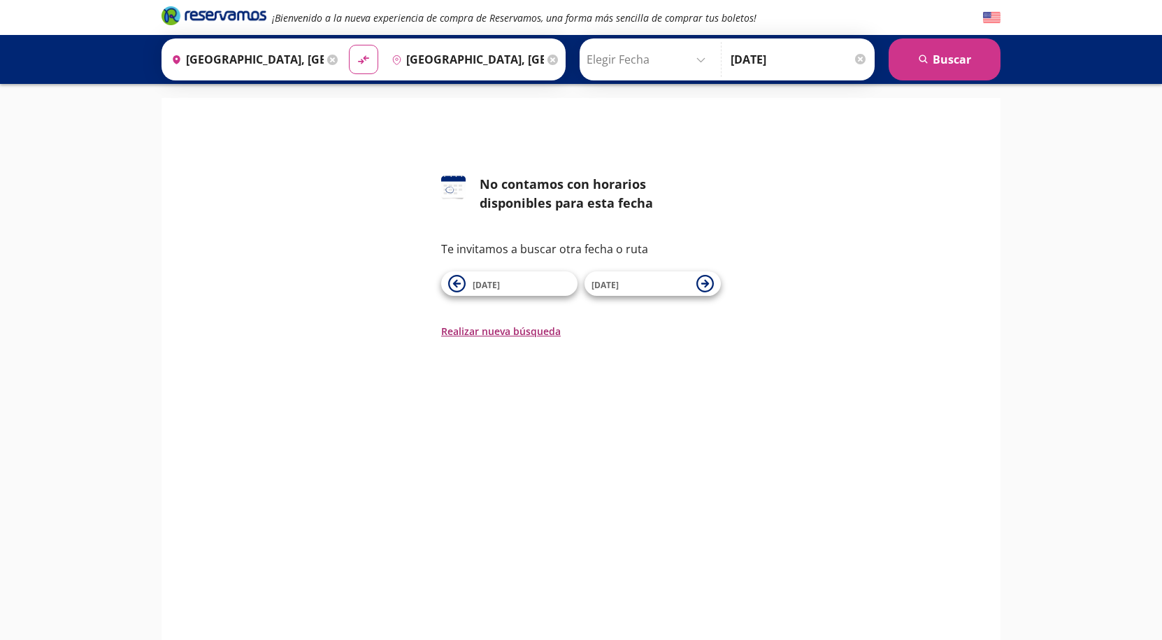
click at [499, 334] on button "Realizar nueva búsqueda" at bounding box center [501, 331] width 120 height 15
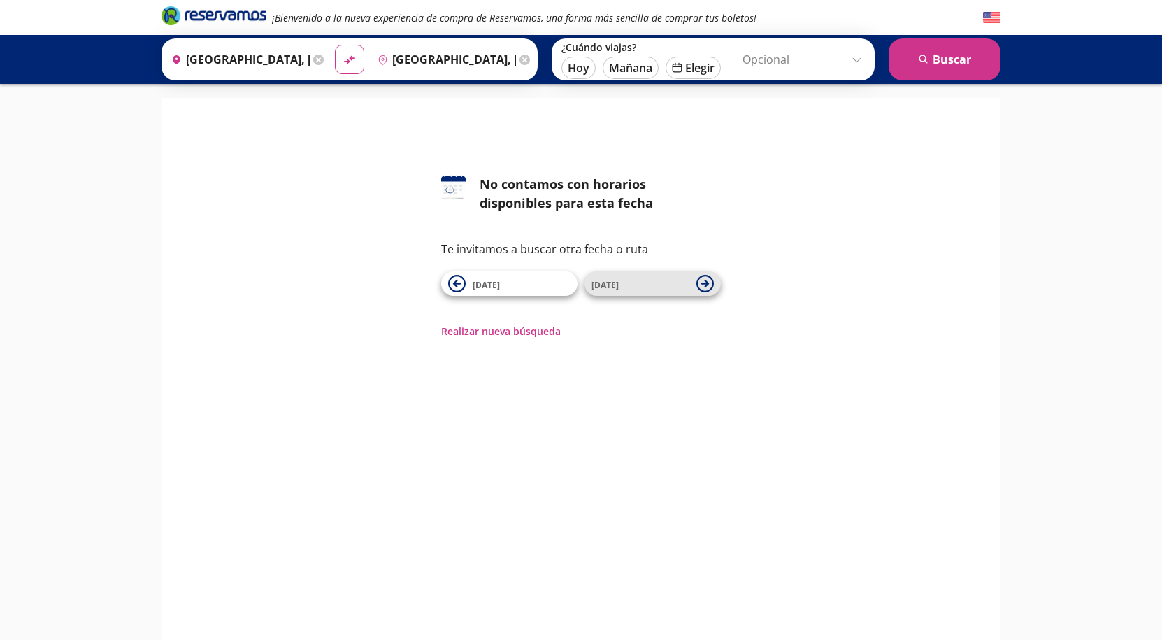
click at [704, 283] on icon at bounding box center [704, 283] width 17 height 17
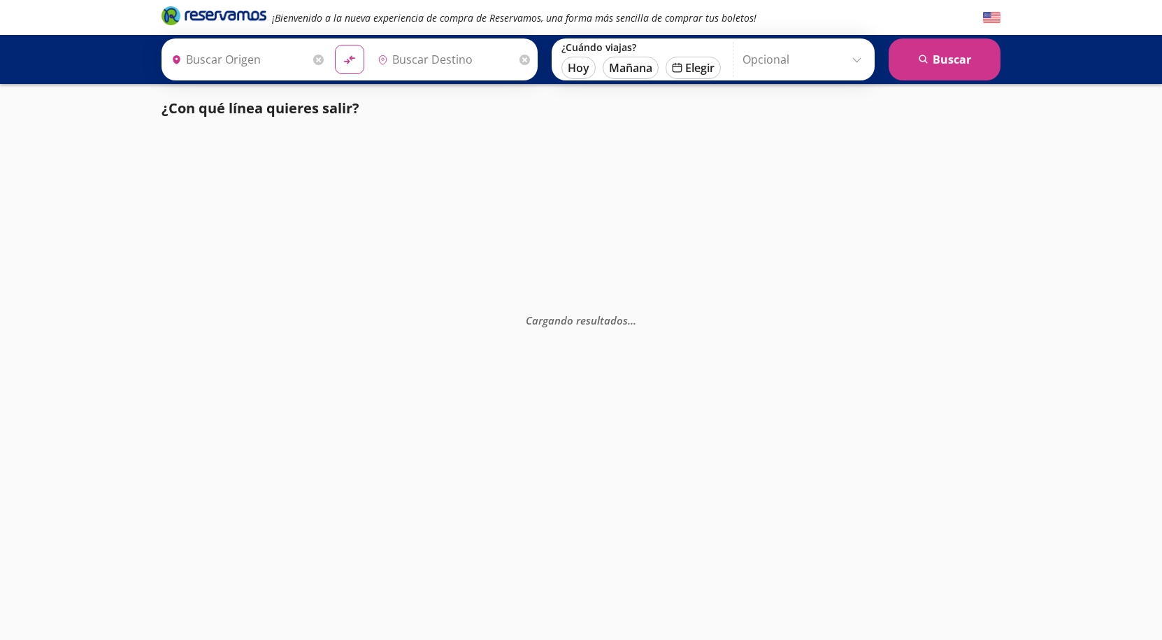
type input "[GEOGRAPHIC_DATA], [GEOGRAPHIC_DATA]"
type input "Oaxaca, Oaxaca"
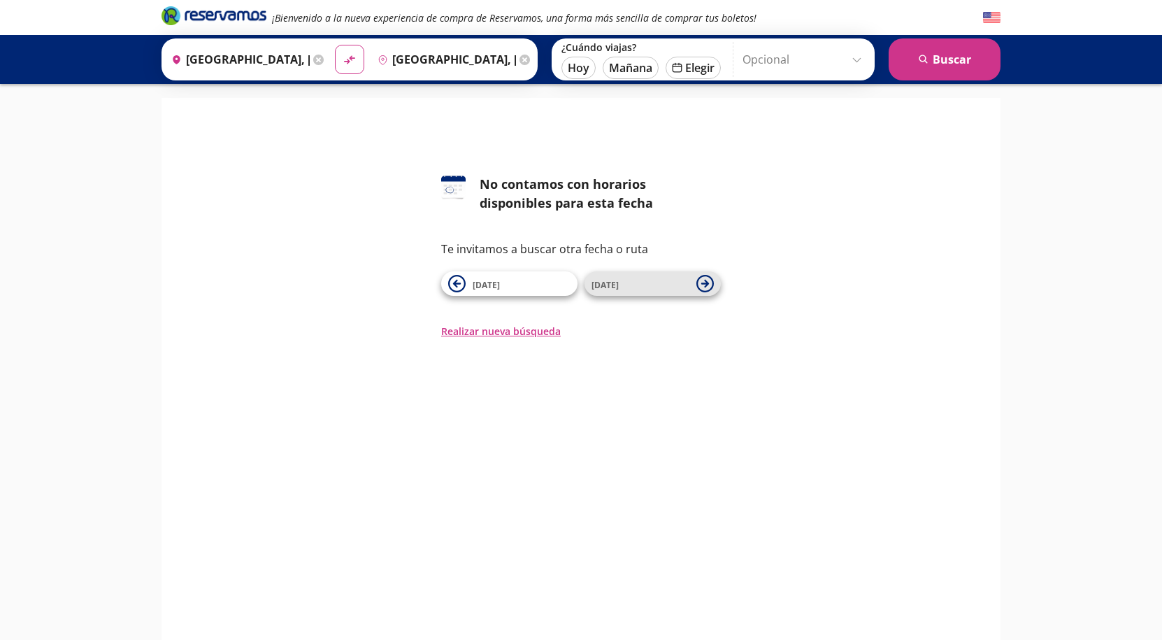
click at [706, 282] on icon at bounding box center [705, 284] width 8 height 8
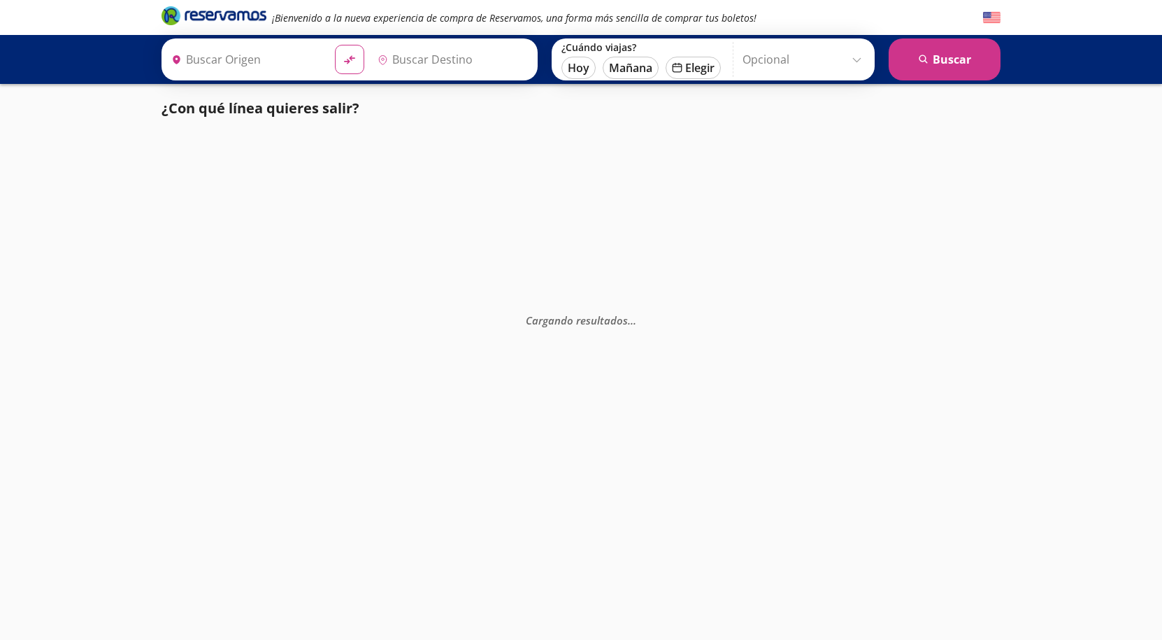
type input "[GEOGRAPHIC_DATA], [GEOGRAPHIC_DATA]"
type input "Oaxaca, Oaxaca"
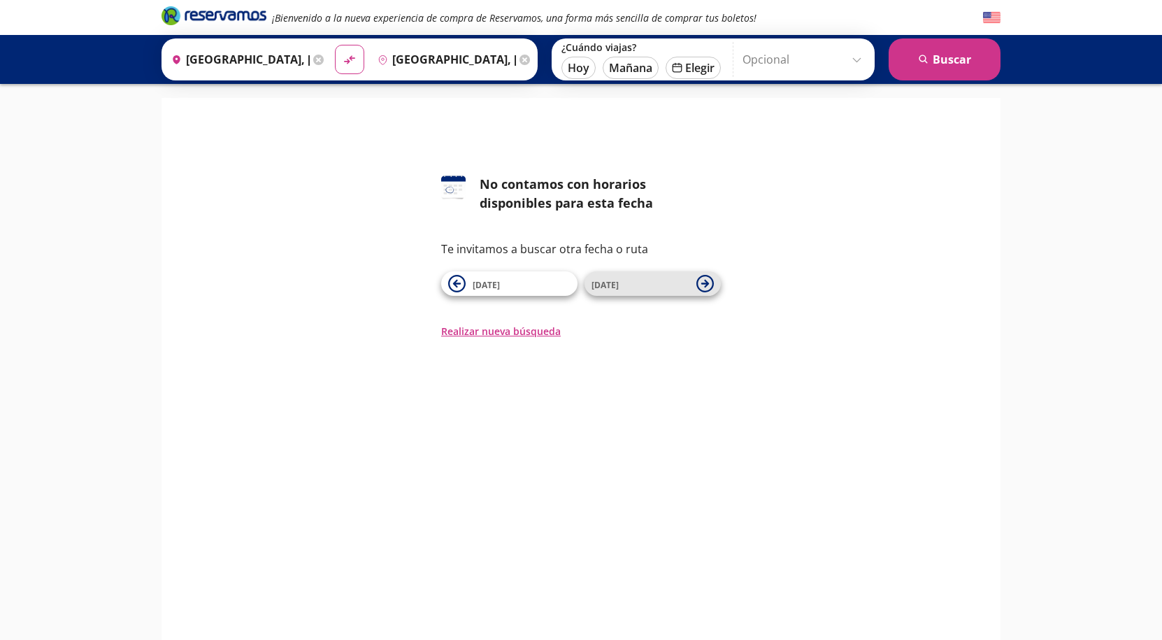
click at [709, 285] on icon at bounding box center [704, 283] width 17 height 17
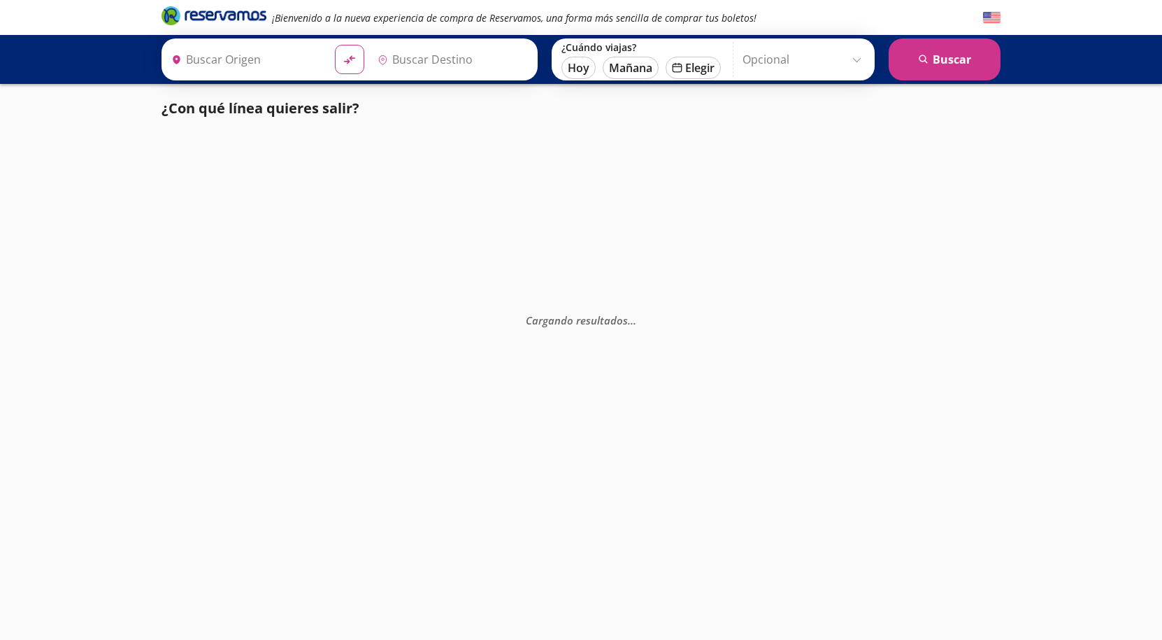
type input "[GEOGRAPHIC_DATA], [GEOGRAPHIC_DATA]"
type input "Oaxaca, Oaxaca"
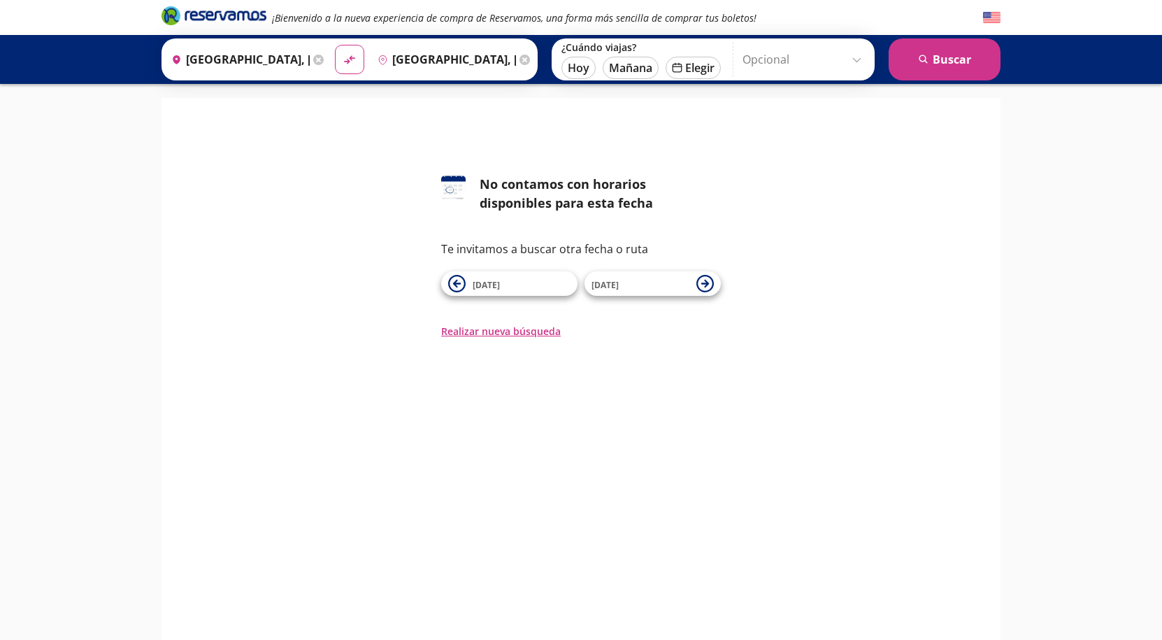
click at [709, 285] on icon at bounding box center [704, 283] width 17 height 17
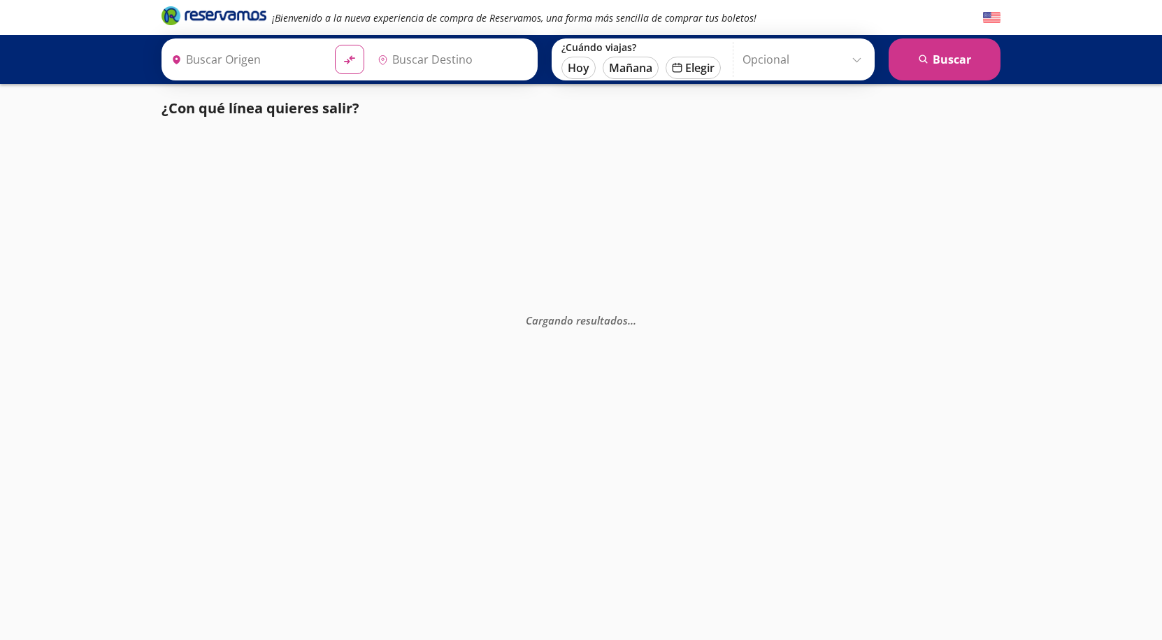
type input "[GEOGRAPHIC_DATA], [GEOGRAPHIC_DATA]"
type input "Oaxaca, Oaxaca"
type input "[GEOGRAPHIC_DATA], [GEOGRAPHIC_DATA]"
type input "Oaxaca, Oaxaca"
type input "[GEOGRAPHIC_DATA], [GEOGRAPHIC_DATA]"
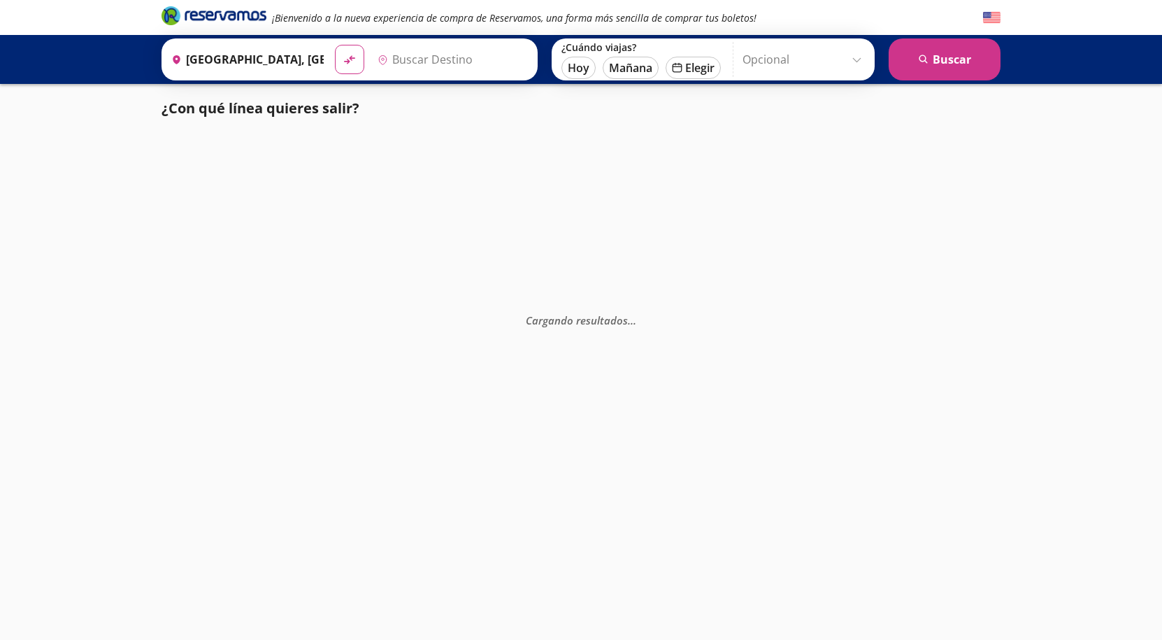
type input "[GEOGRAPHIC_DATA], [GEOGRAPHIC_DATA]"
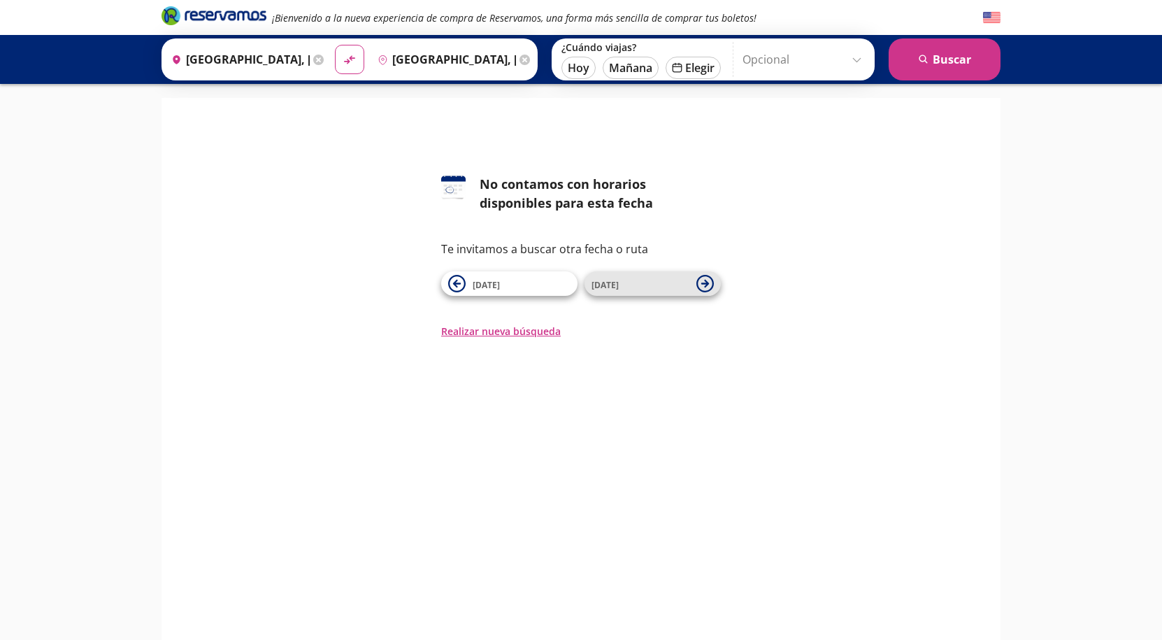
click at [705, 283] on icon at bounding box center [705, 284] width 8 height 8
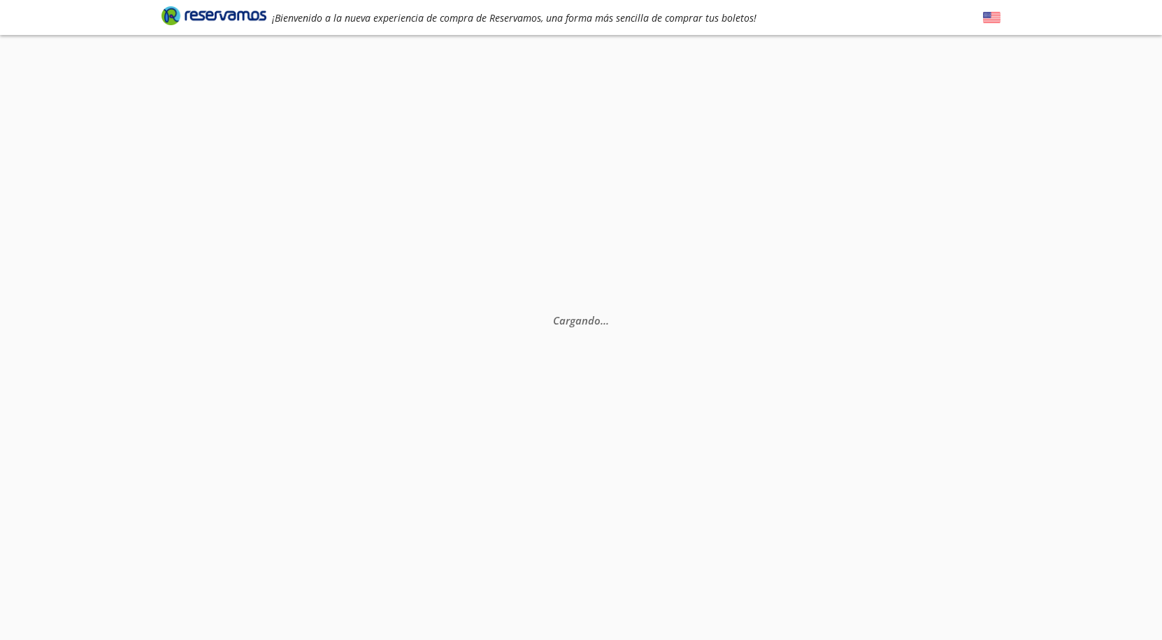
click at [705, 283] on div "Cargando . . ." at bounding box center [581, 355] width 1162 height 640
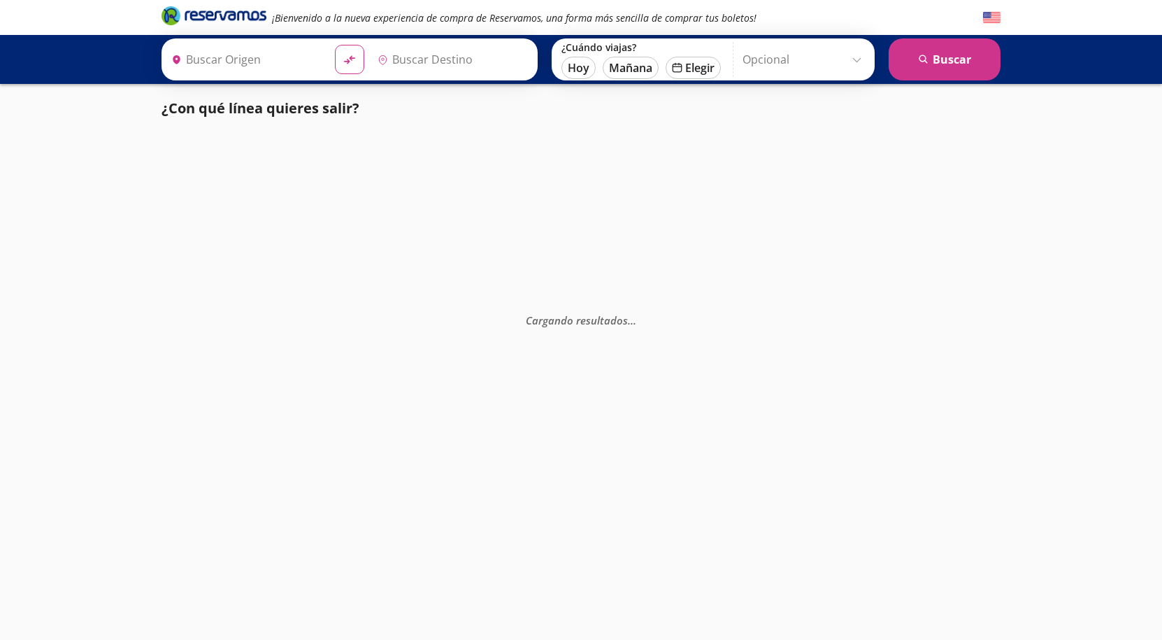
type input "[GEOGRAPHIC_DATA], [GEOGRAPHIC_DATA]"
